Goal: Information Seeking & Learning: Understand process/instructions

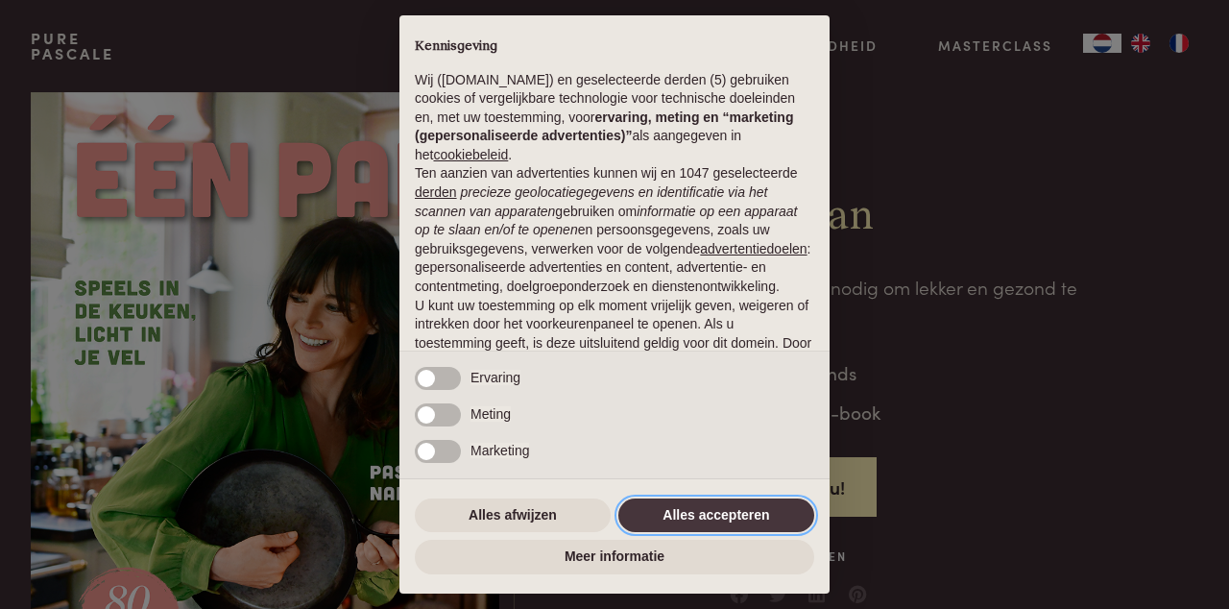
click at [724, 513] on button "Alles accepteren" at bounding box center [716, 515] width 196 height 35
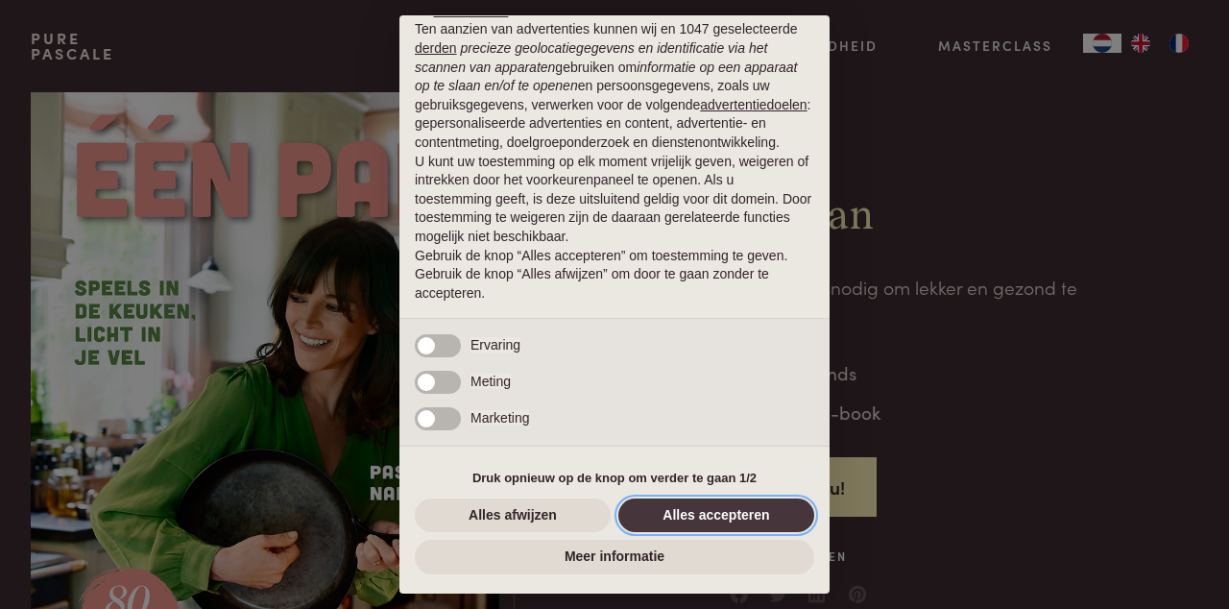
click at [724, 515] on button "Alles accepteren" at bounding box center [716, 515] width 196 height 35
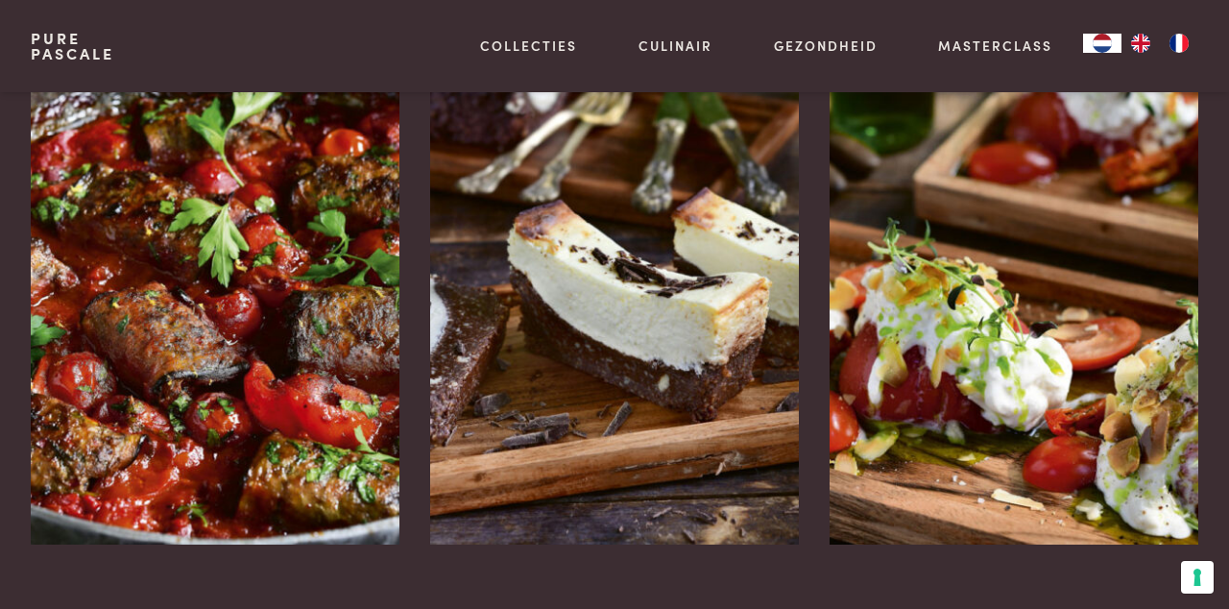
scroll to position [2586, 0]
click at [192, 318] on img at bounding box center [215, 257] width 369 height 576
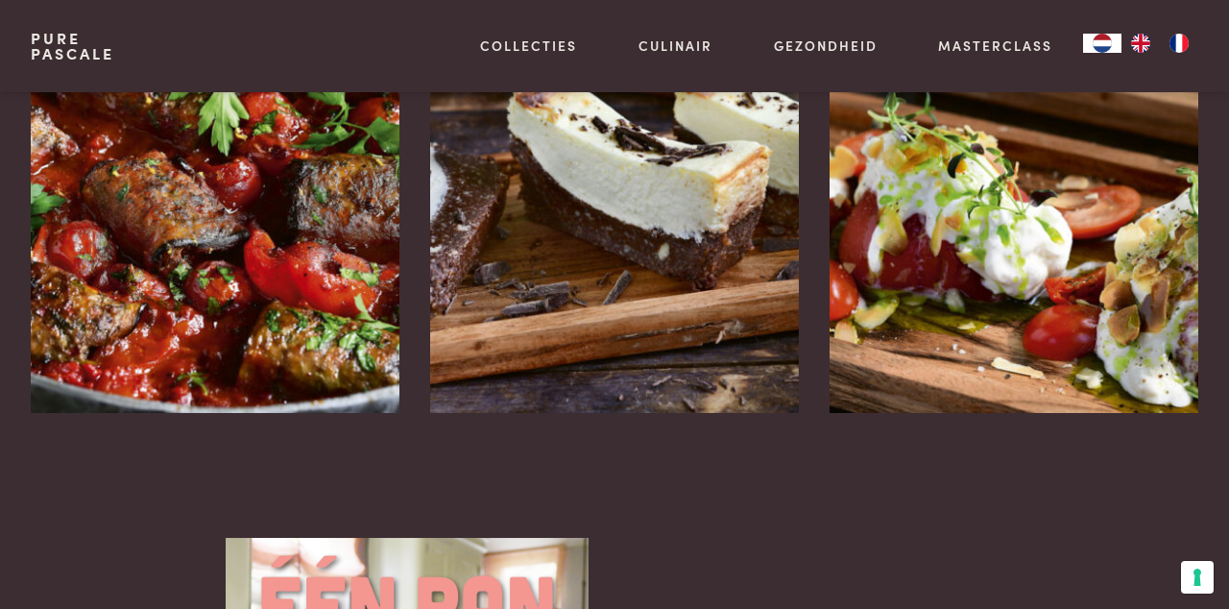
scroll to position [2743, 0]
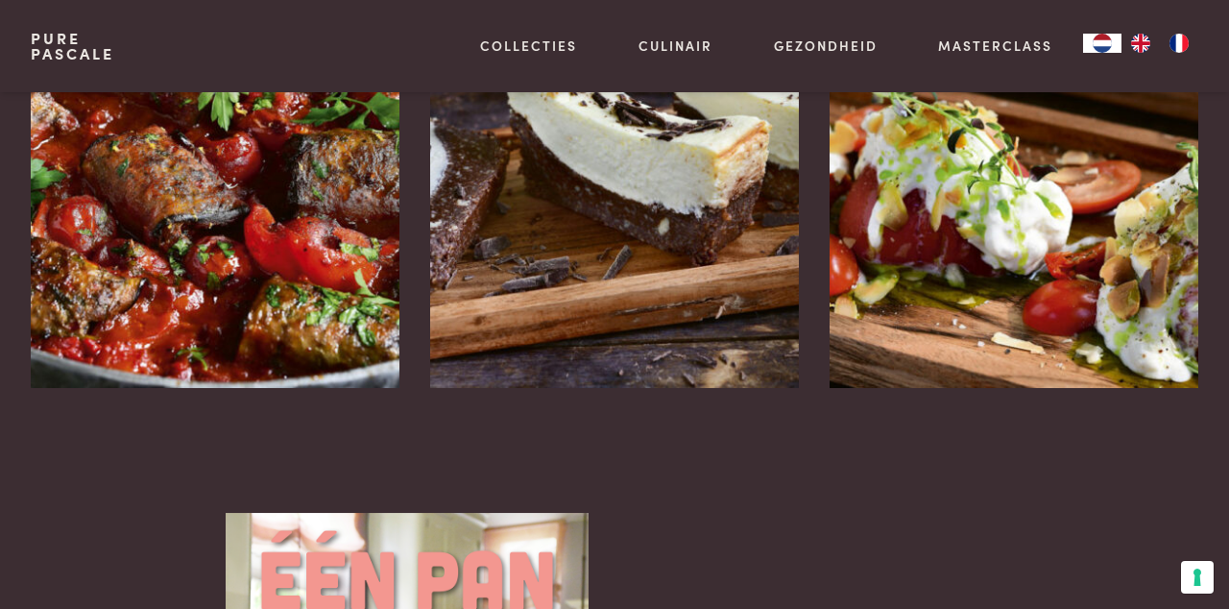
click at [767, 208] on img at bounding box center [614, 100] width 369 height 576
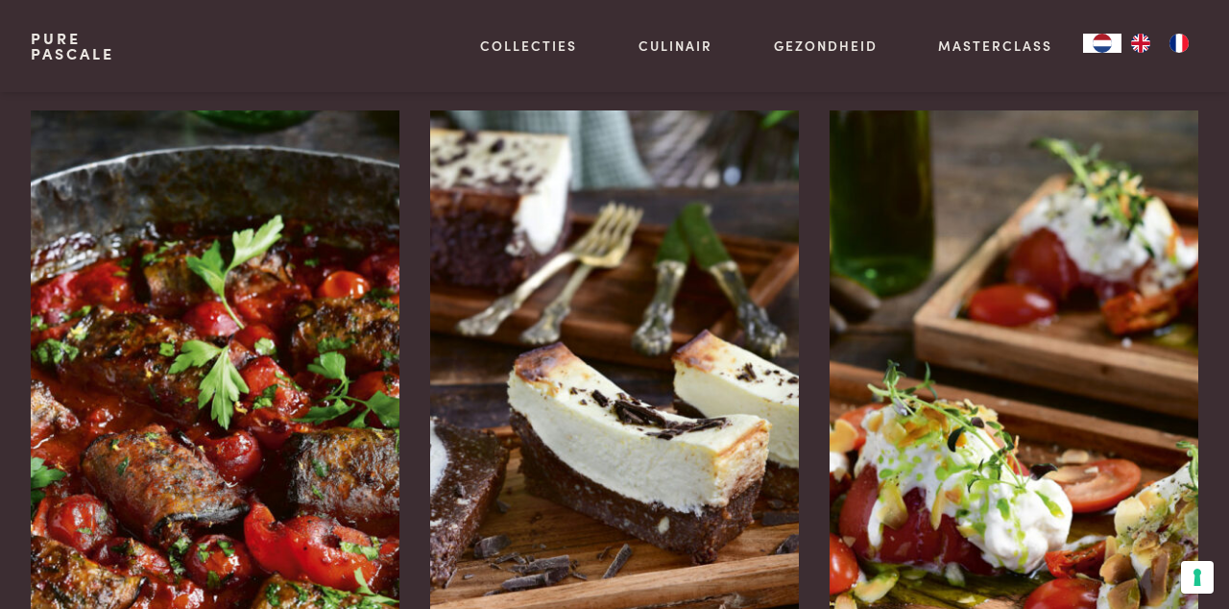
scroll to position [2415, 0]
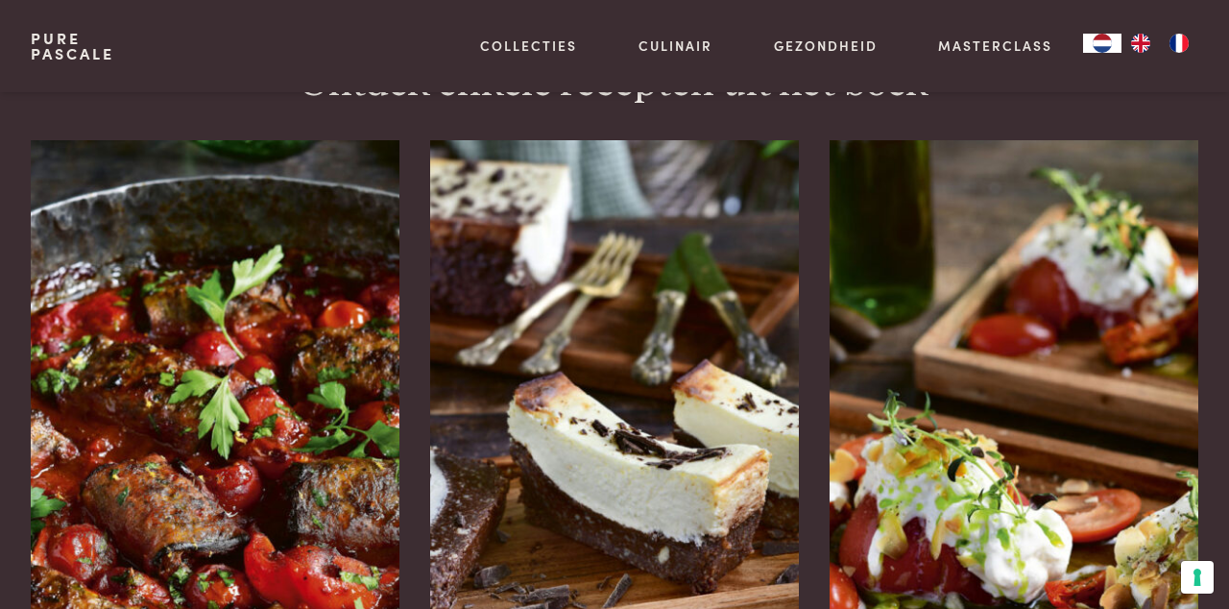
click at [1038, 509] on img at bounding box center [1013, 428] width 369 height 576
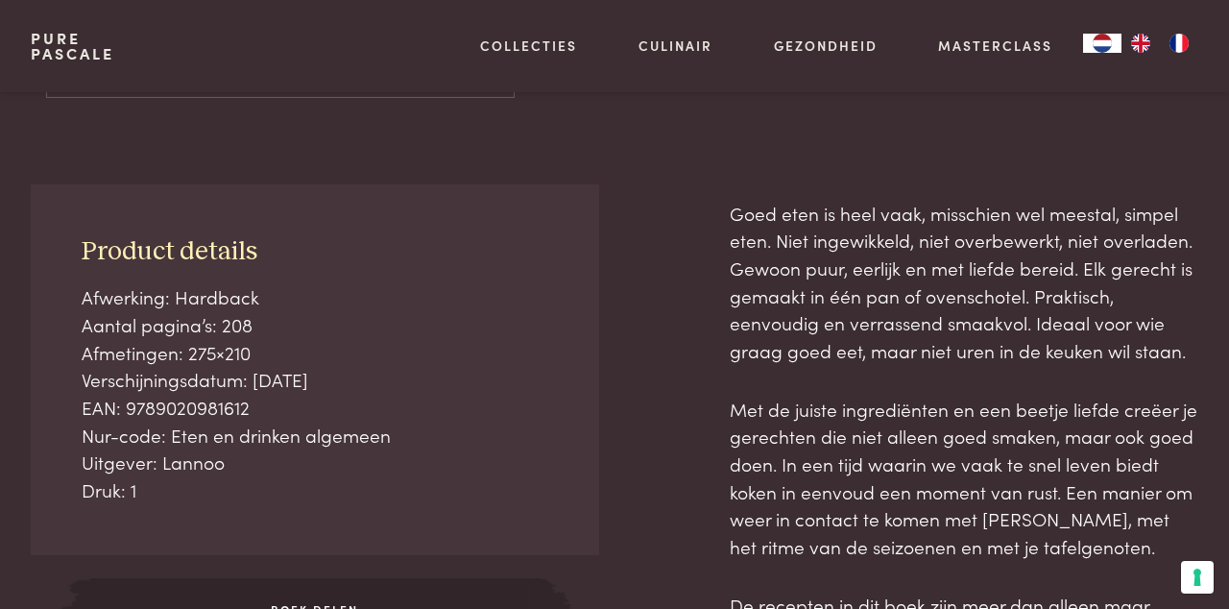
scroll to position [627, 0]
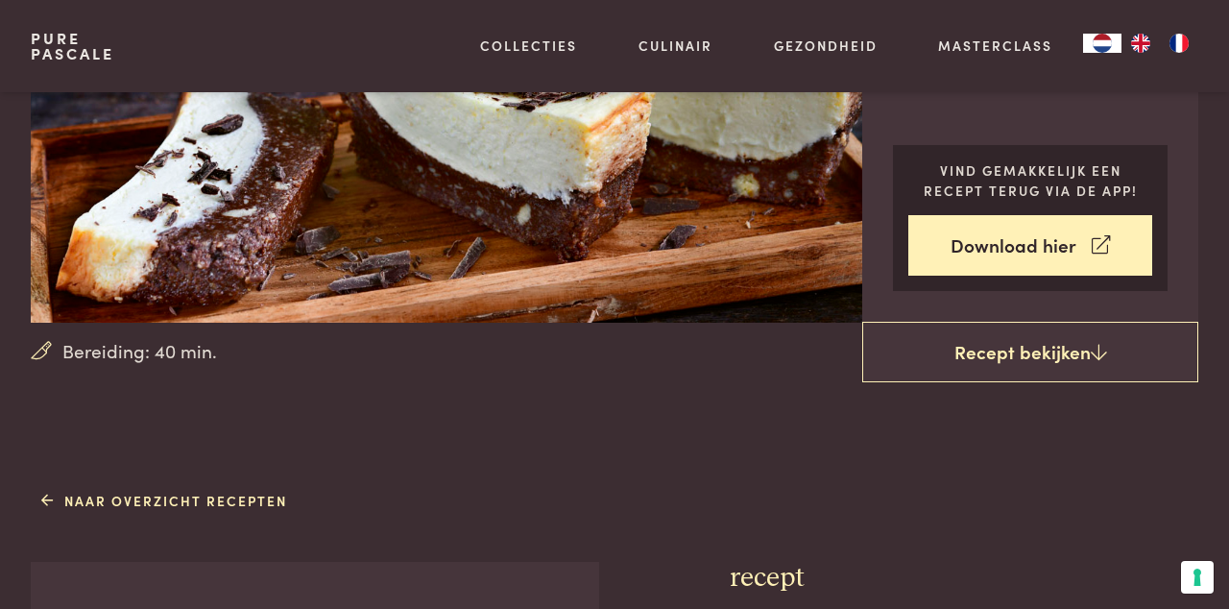
scroll to position [289, 0]
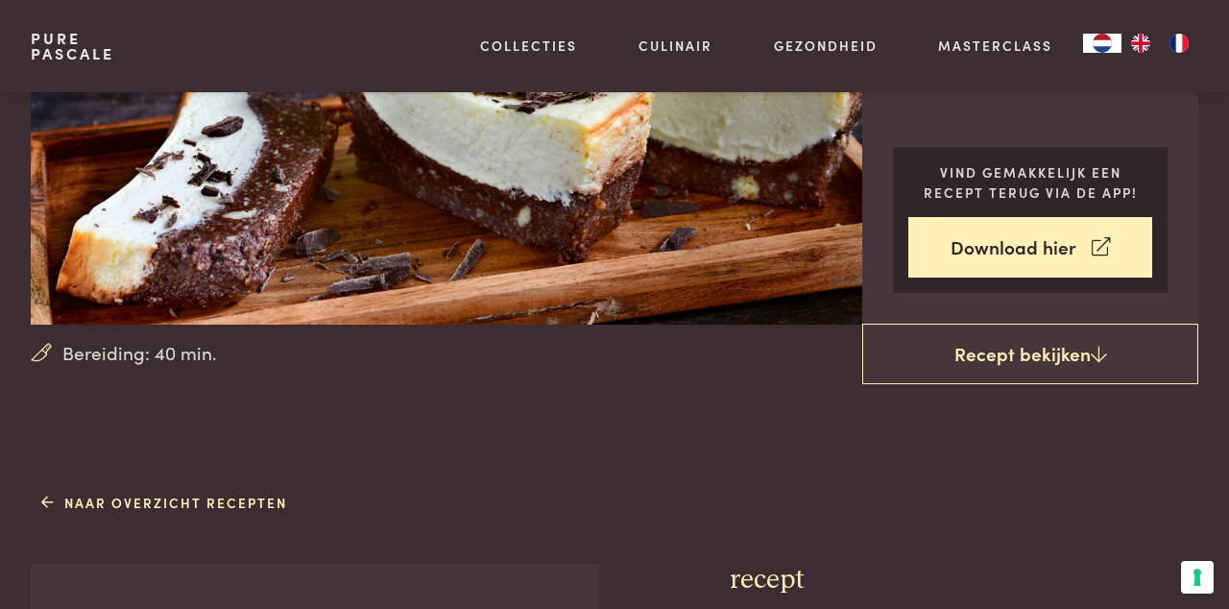
click at [1025, 353] on link "Recept bekijken" at bounding box center [1030, 353] width 336 height 61
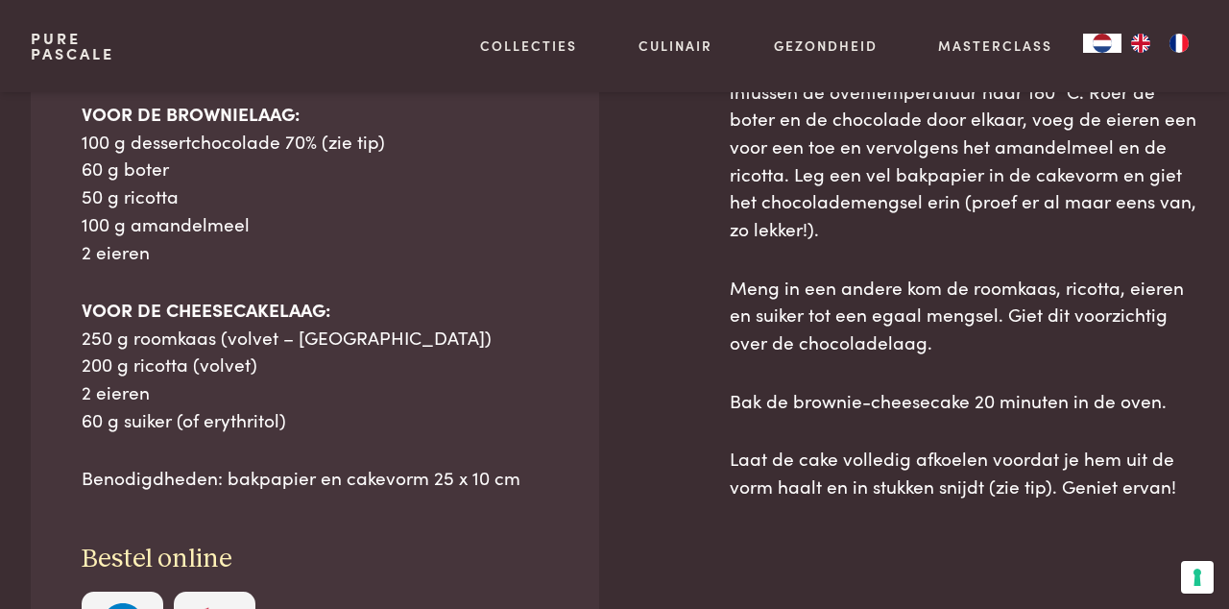
scroll to position [932, 0]
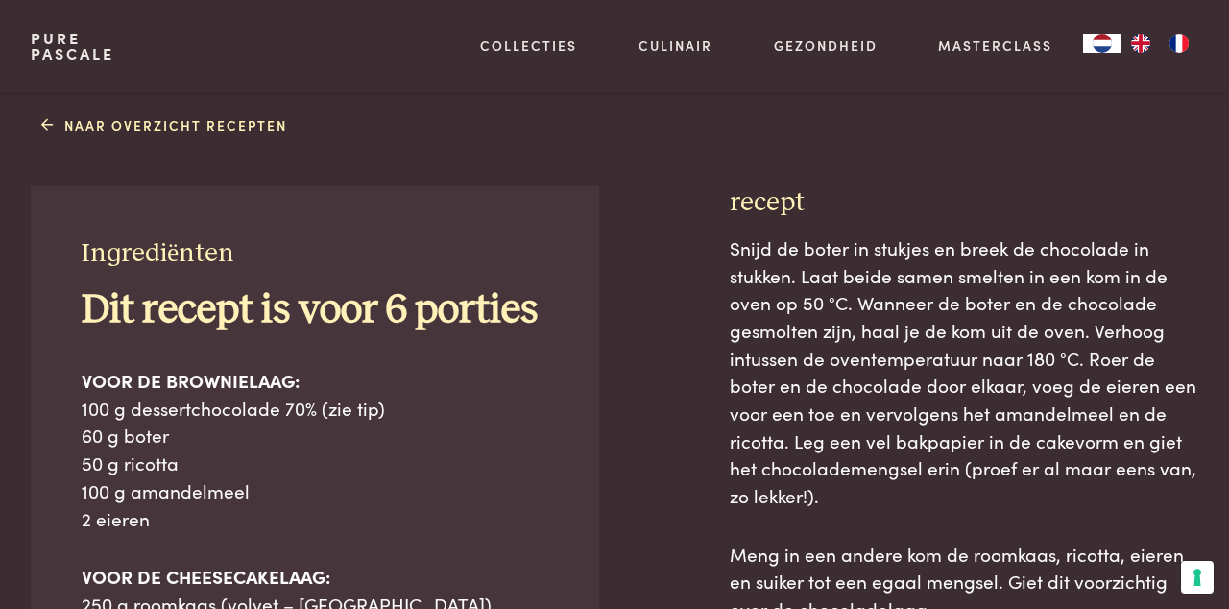
scroll to position [772, 0]
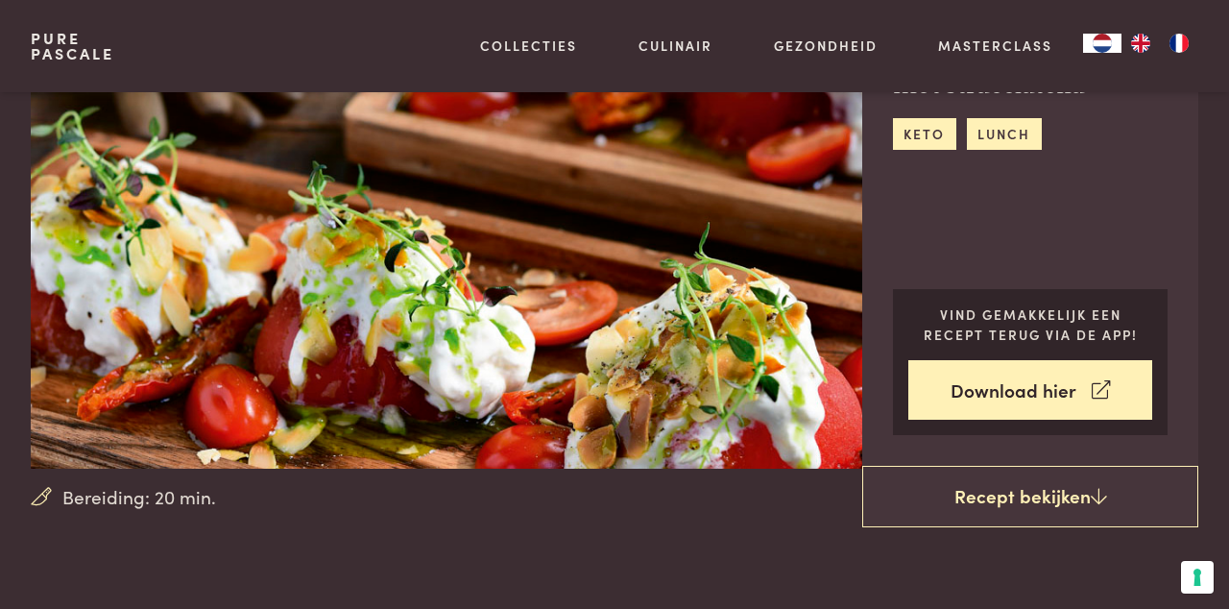
scroll to position [144, 0]
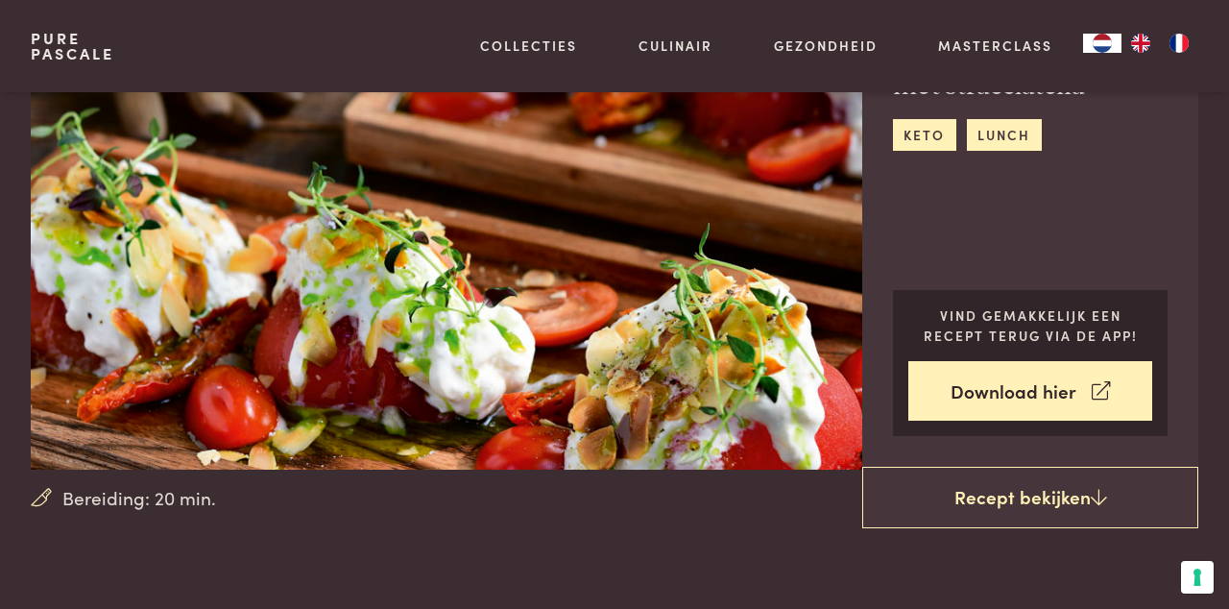
click at [1015, 381] on link "Download hier" at bounding box center [1030, 391] width 245 height 60
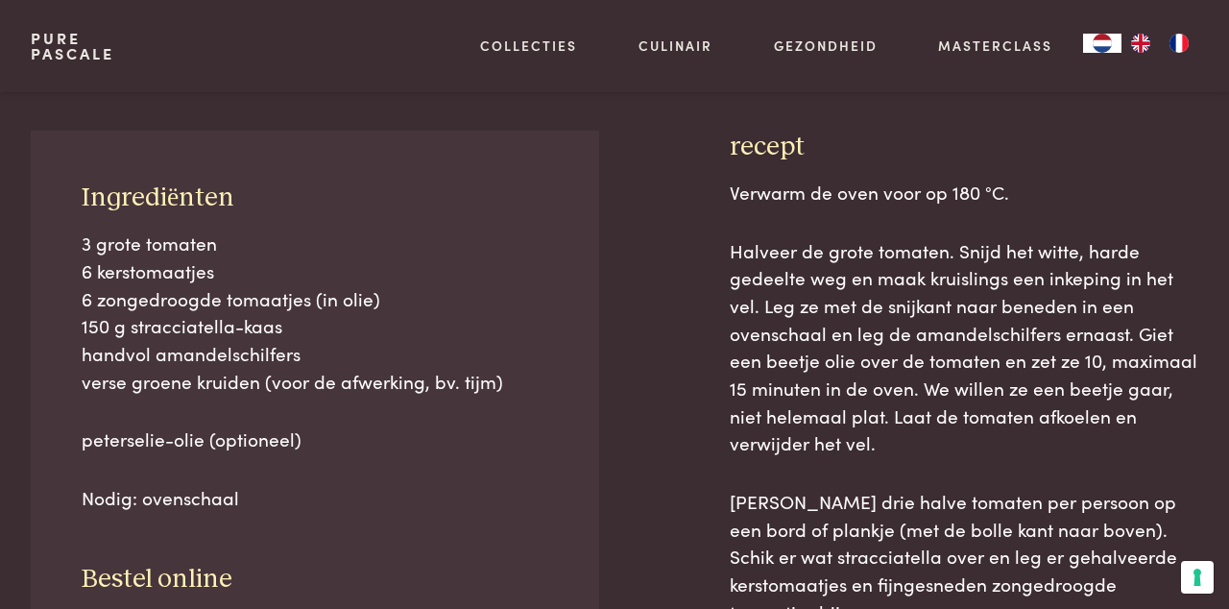
scroll to position [723, 0]
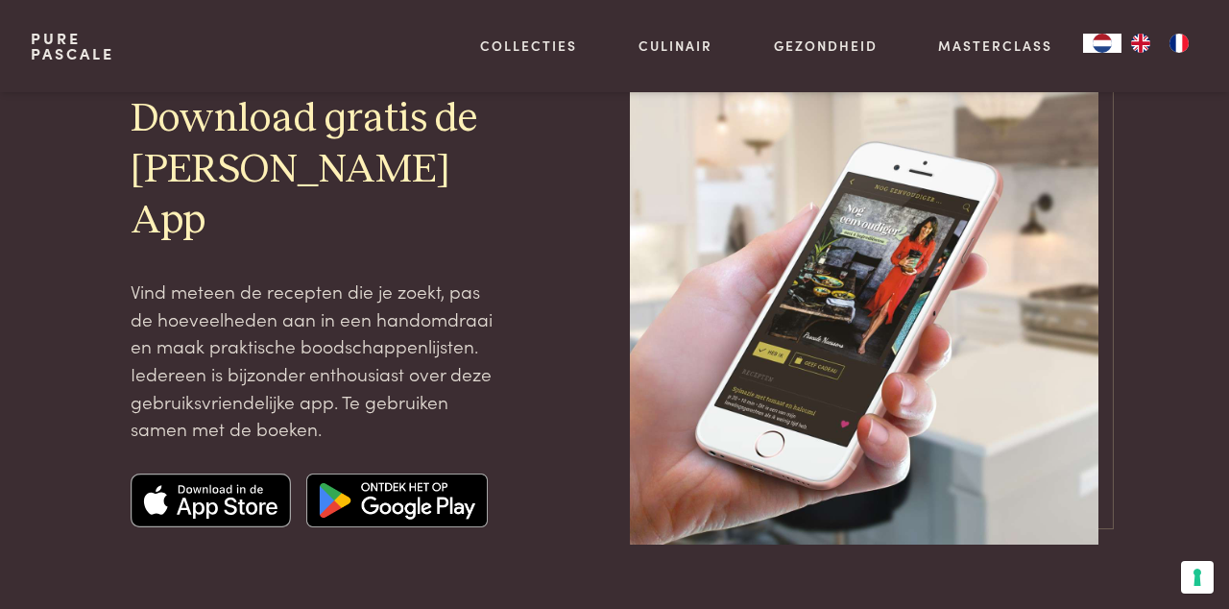
scroll to position [122, 0]
